Goal: Information Seeking & Learning: Learn about a topic

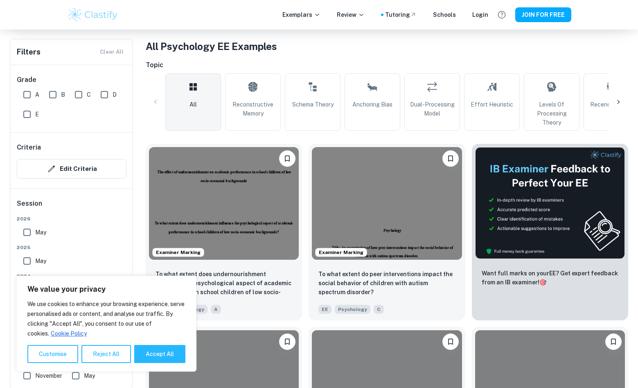
scroll to position [190, 0]
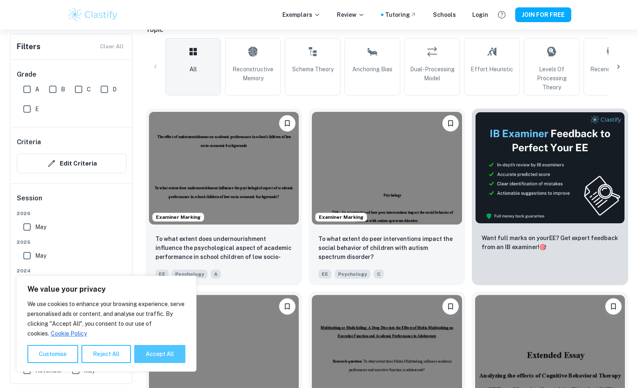
click at [158, 353] on button "Accept All" at bounding box center [159, 354] width 51 height 18
checkbox input "true"
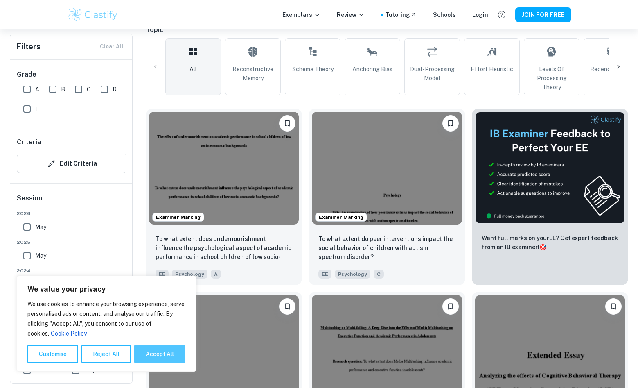
checkbox input "true"
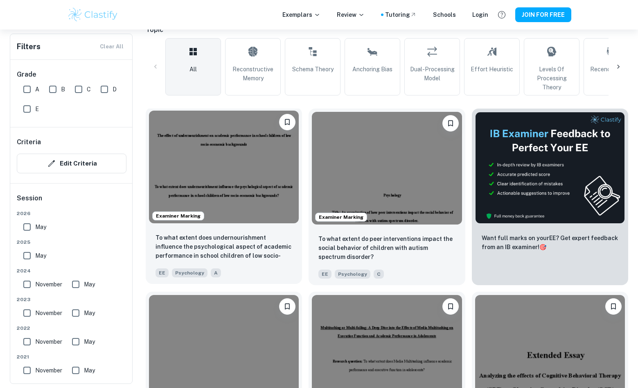
click at [215, 186] on img at bounding box center [224, 166] width 150 height 113
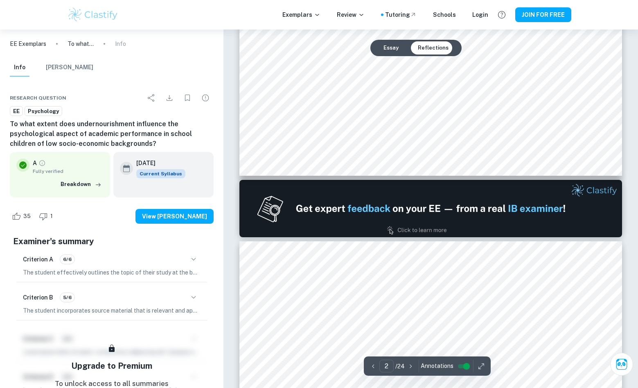
scroll to position [526, 0]
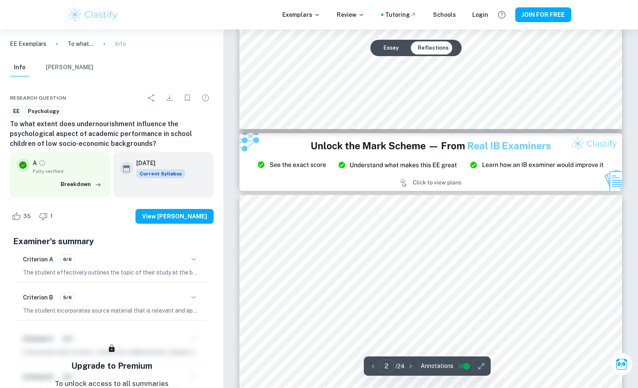
type input "3"
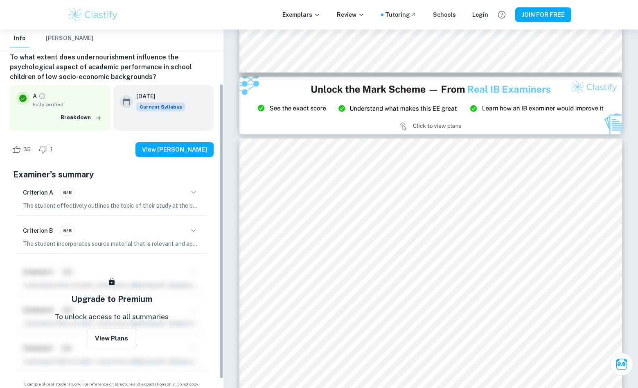
scroll to position [76, 0]
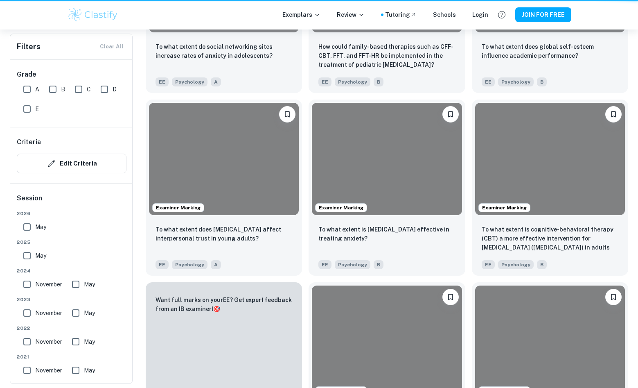
scroll to position [190, 0]
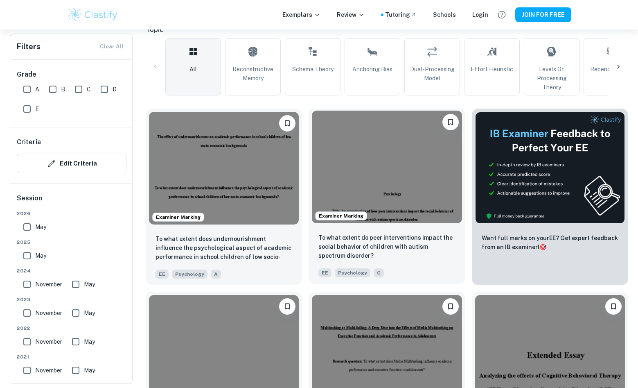
click at [358, 194] on img at bounding box center [387, 166] width 150 height 113
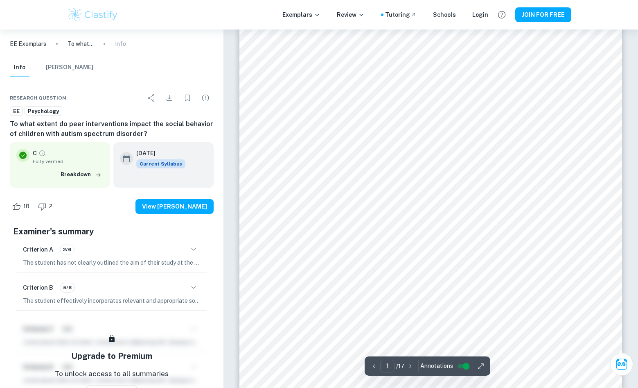
scroll to position [59, 0]
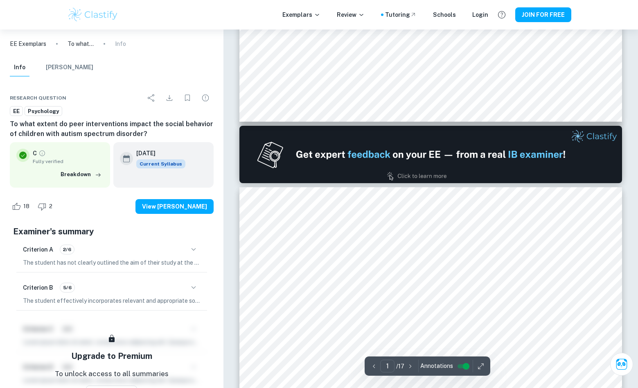
type input "2"
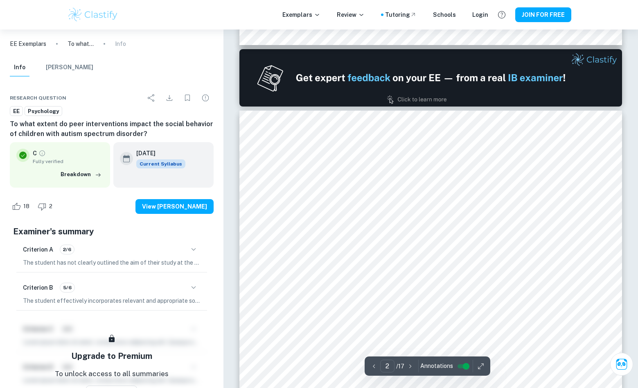
scroll to position [499, 0]
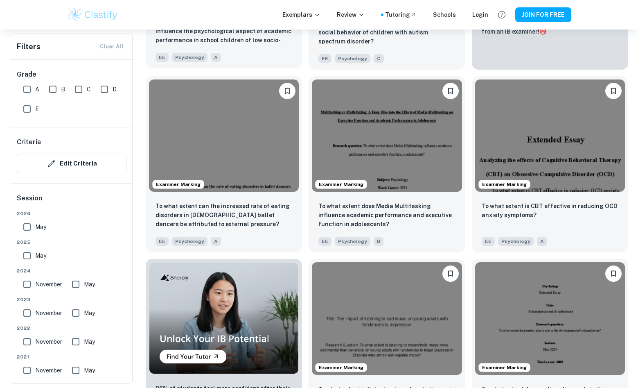
scroll to position [412, 0]
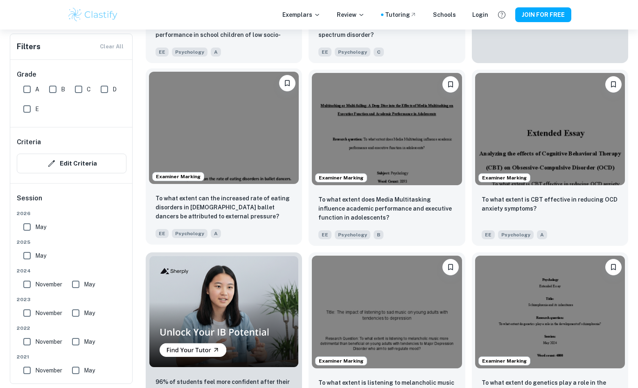
click at [255, 140] on img at bounding box center [224, 128] width 150 height 113
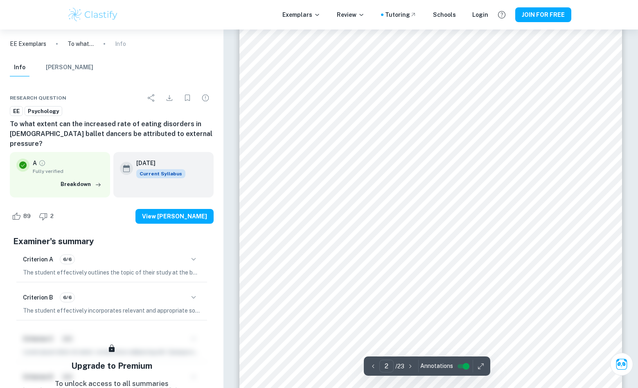
scroll to position [602, 0]
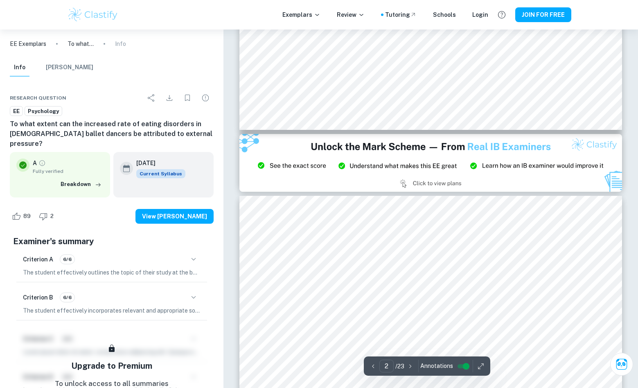
type input "3"
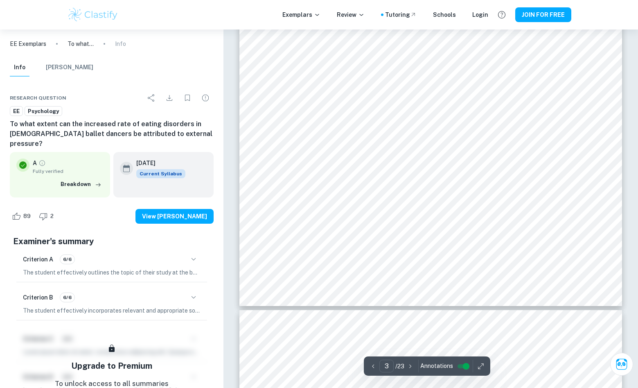
scroll to position [1508, 0]
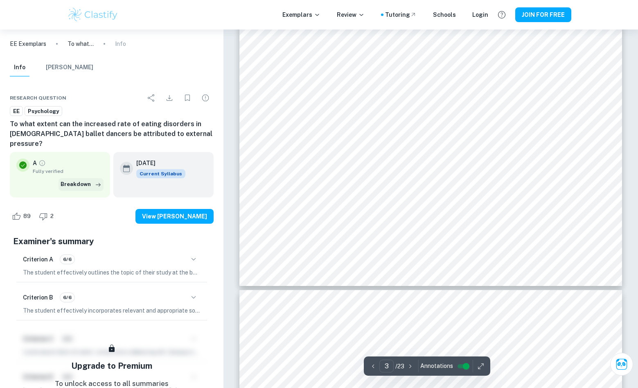
click at [84, 178] on button "Breakdown" at bounding box center [81, 184] width 45 height 12
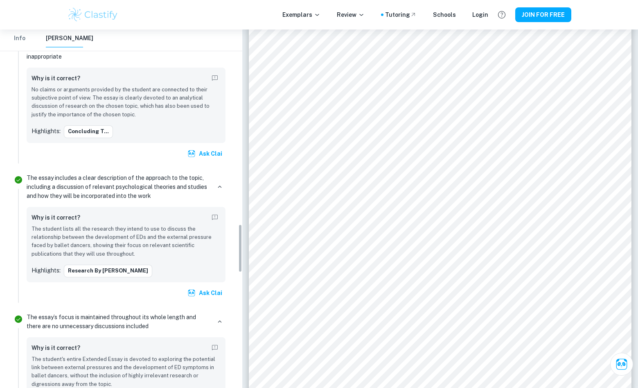
scroll to position [1438, 0]
